Goal: Task Accomplishment & Management: Manage account settings

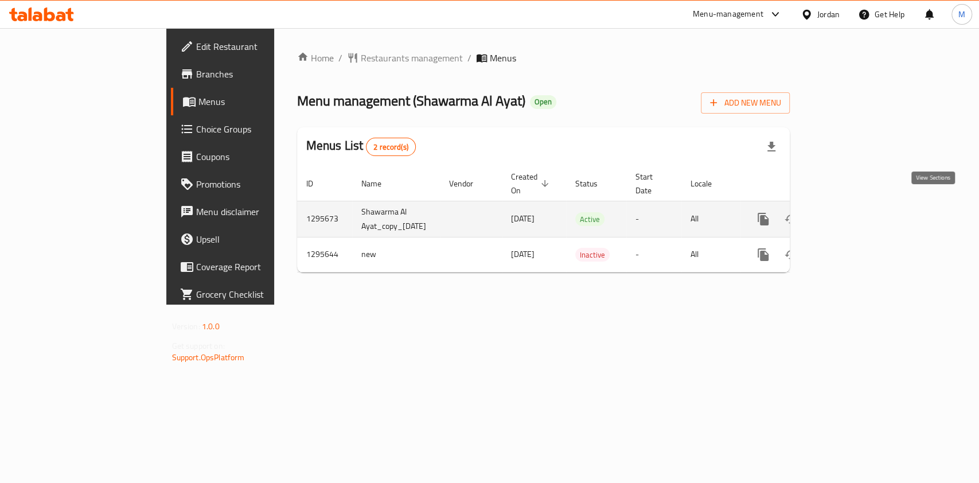
click at [860, 205] on link "enhanced table" at bounding box center [846, 219] width 28 height 28
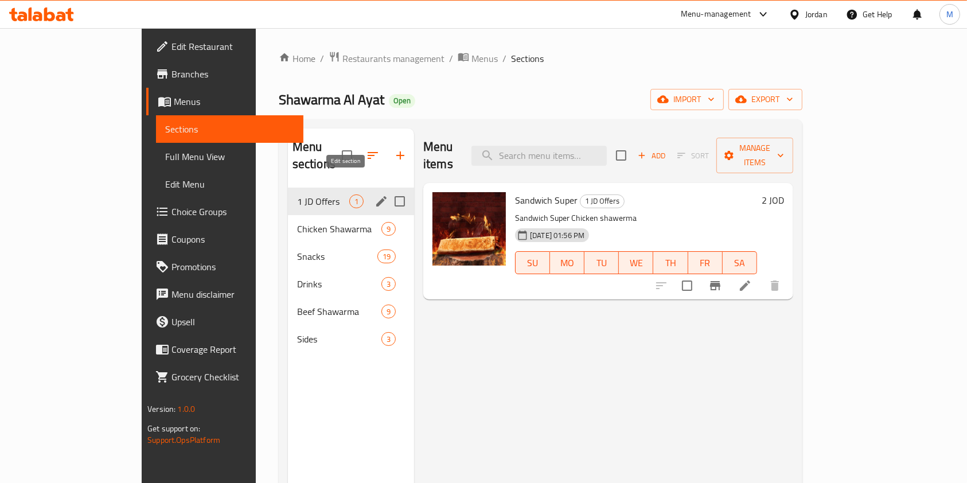
click at [374, 194] on icon "edit" at bounding box center [381, 201] width 14 height 14
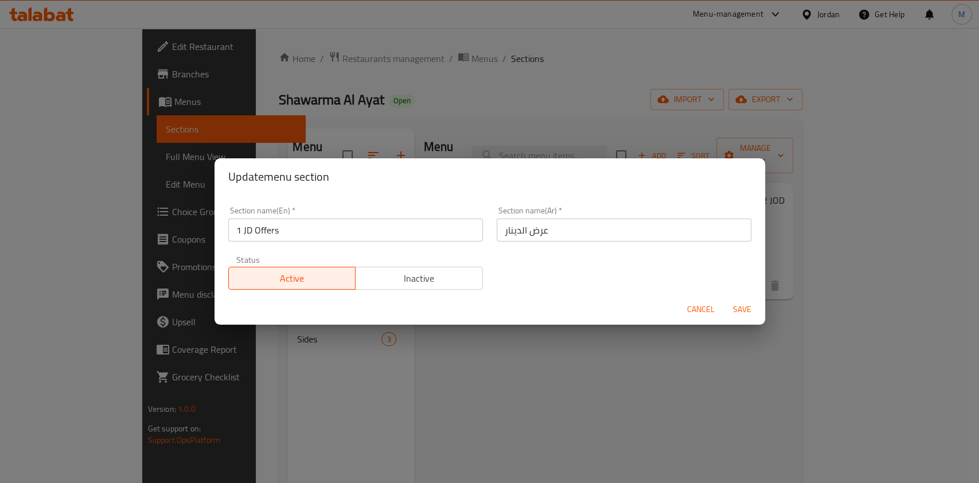
click at [420, 275] on span "Inactive" at bounding box center [419, 278] width 118 height 17
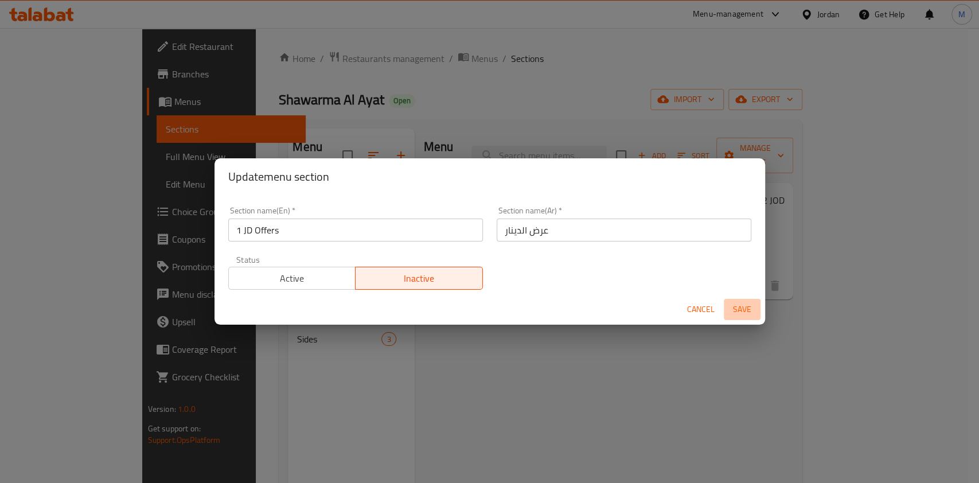
click at [750, 307] on span "Save" at bounding box center [742, 309] width 28 height 14
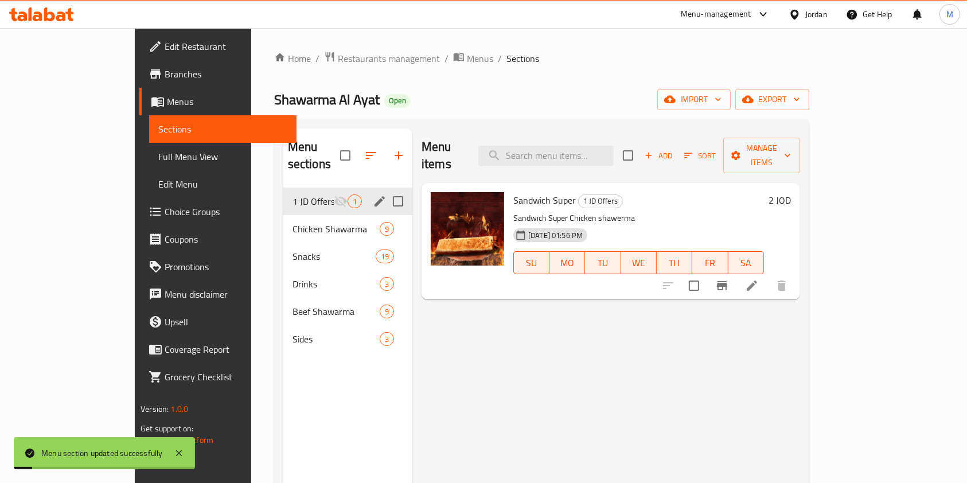
click at [762, 11] on icon at bounding box center [763, 14] width 14 height 14
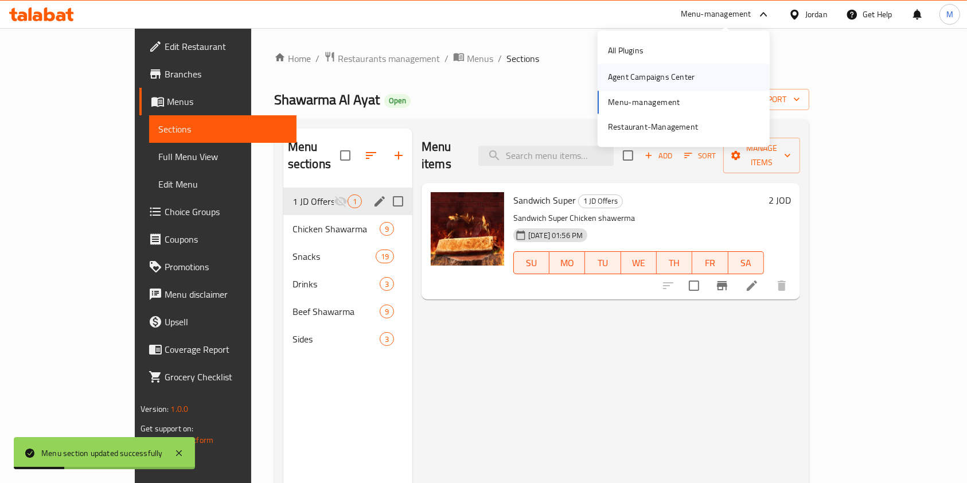
click at [685, 72] on div "Agent Campaigns Center" at bounding box center [651, 77] width 87 height 13
